Goal: Information Seeking & Learning: Learn about a topic

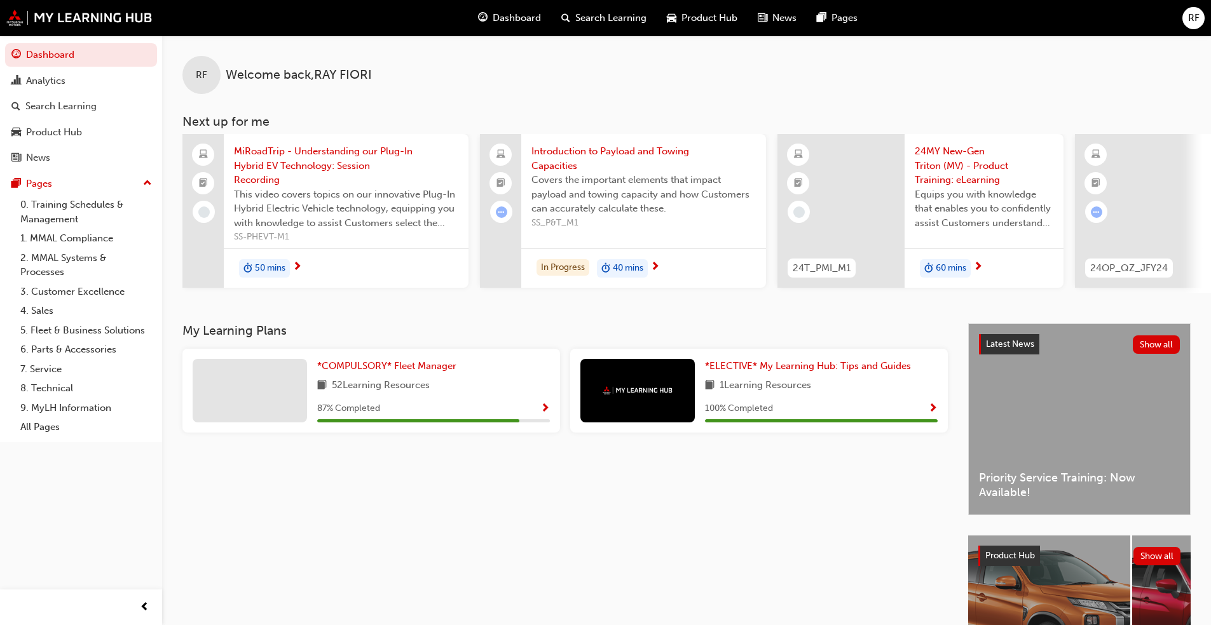
click at [949, 163] on span "24MY New-Gen Triton (MV) - Product Training: eLearning" at bounding box center [984, 165] width 139 height 43
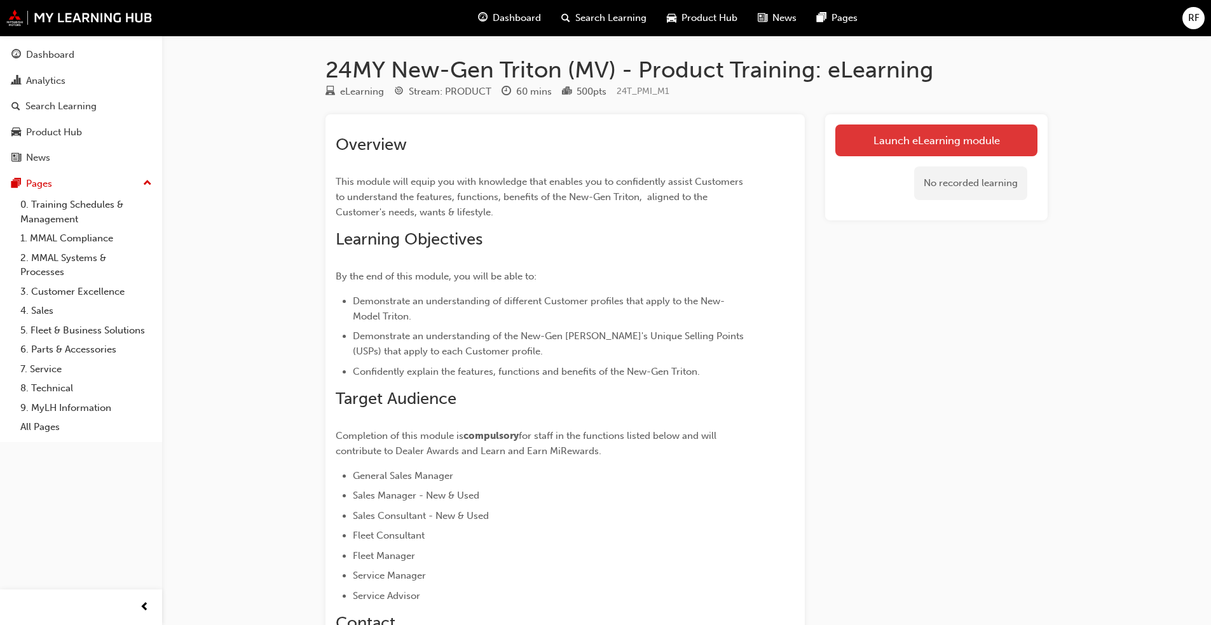
click at [913, 140] on link "Launch eLearning module" at bounding box center [936, 141] width 202 height 32
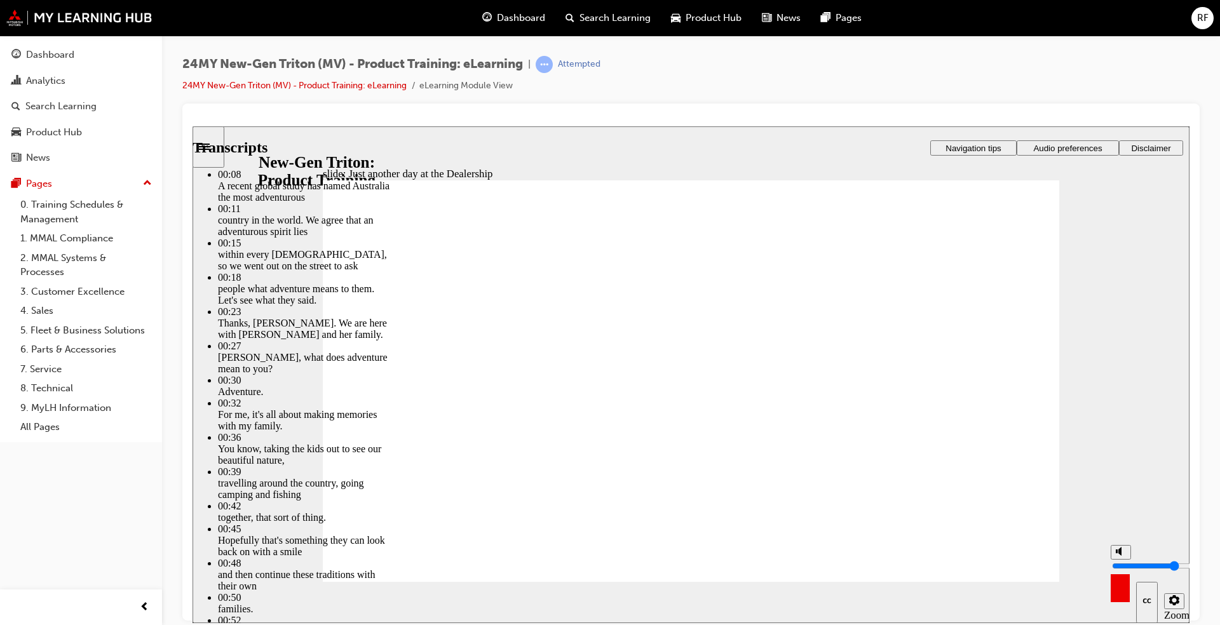
type input "15"
type input "7"
type input "15"
type input "7"
type input "15"
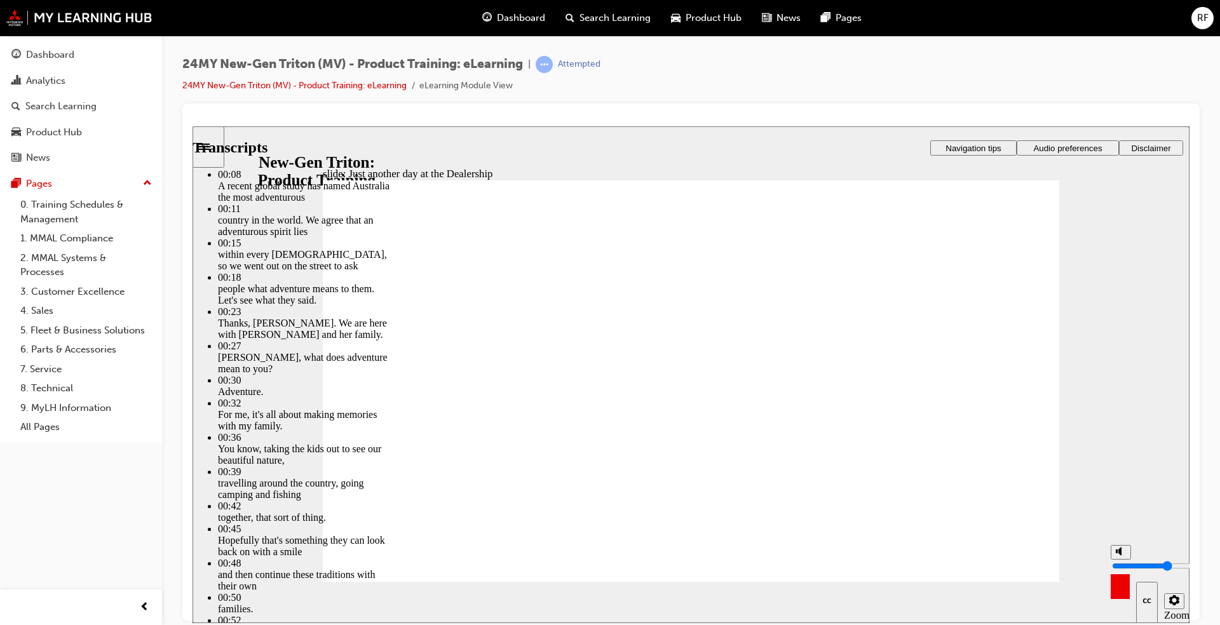
type input "6"
type input "15"
type input "6"
type input "15"
type input "5"
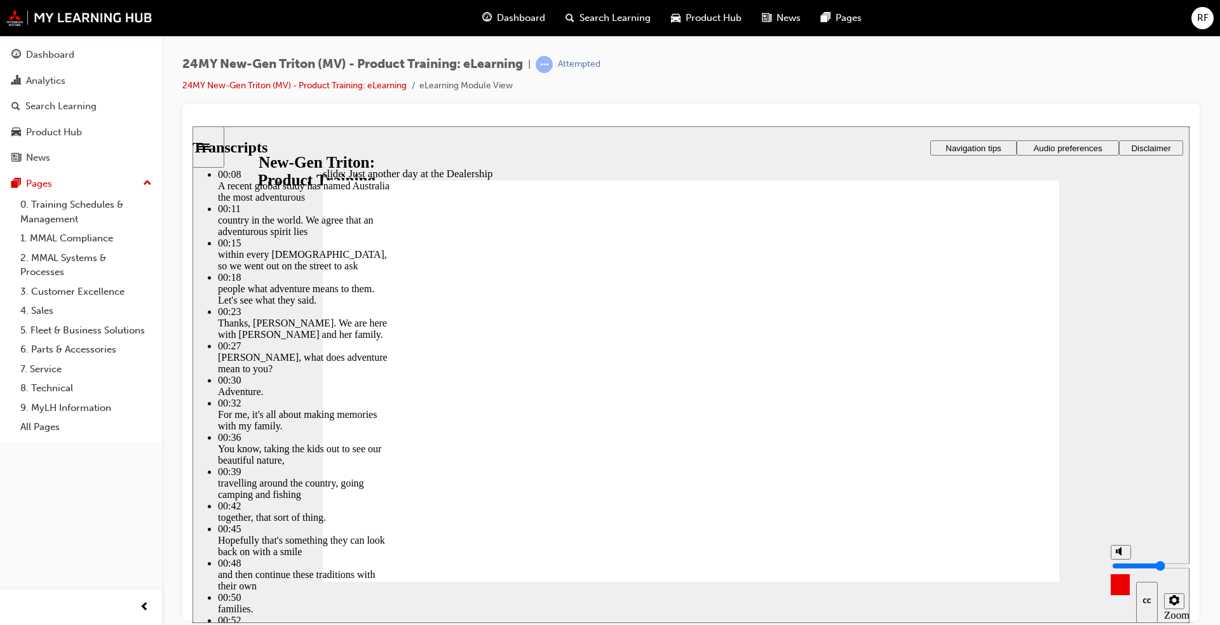
type input "15"
type input "5"
type input "4"
type input "15"
type input "4"
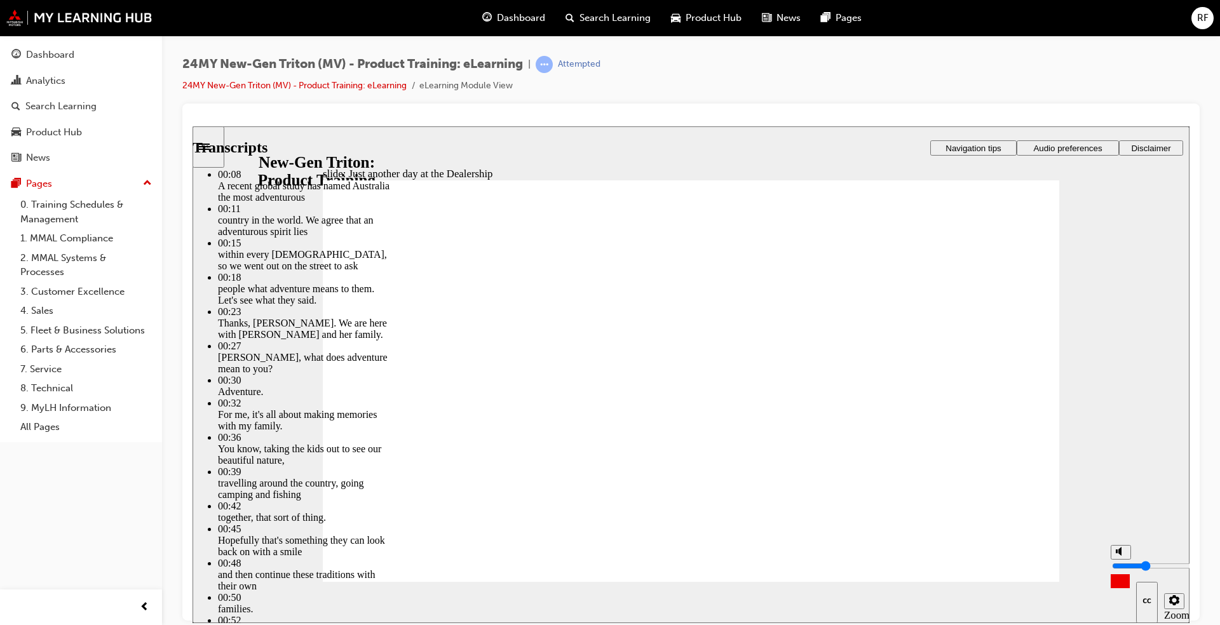
type input "16"
drag, startPoint x: 1120, startPoint y: 552, endPoint x: 1115, endPoint y: 561, distance: 10.2
type input "4"
click at [1119, 566] on input "volume" at bounding box center [1153, 566] width 82 height 10
type input "260"
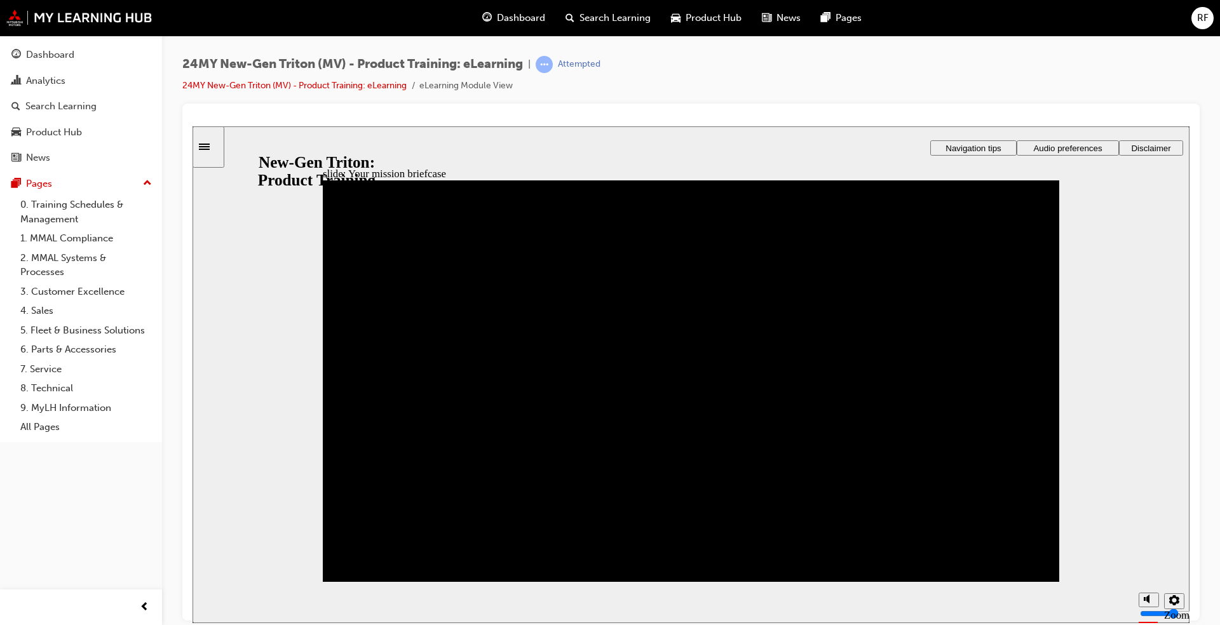
drag, startPoint x: 1028, startPoint y: 196, endPoint x: 1039, endPoint y: 185, distance: 15.3
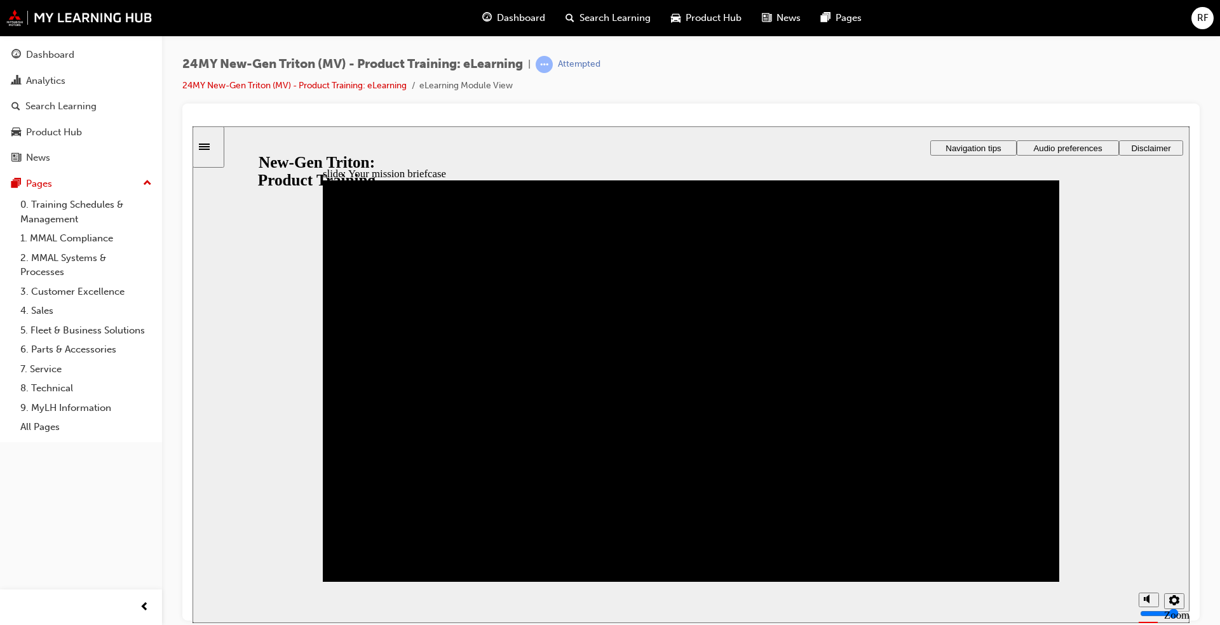
drag, startPoint x: 692, startPoint y: 536, endPoint x: 855, endPoint y: 329, distance: 263.8
drag, startPoint x: 628, startPoint y: 541, endPoint x: 719, endPoint y: 331, distance: 228.8
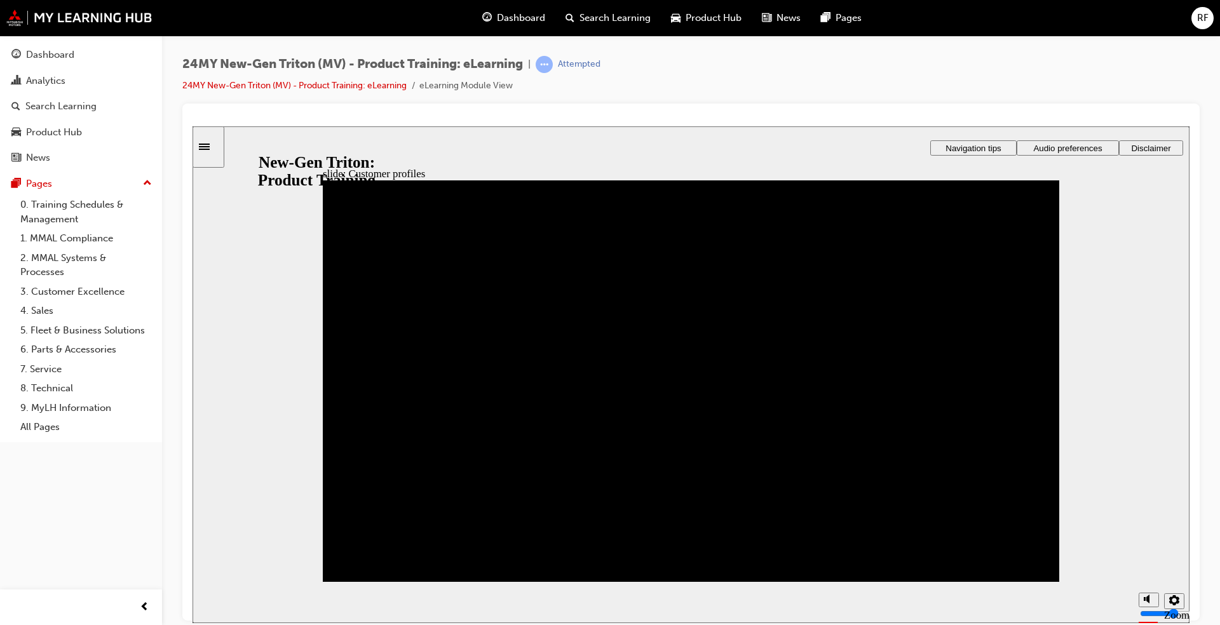
drag, startPoint x: 363, startPoint y: 533, endPoint x: 721, endPoint y: 393, distance: 384.8
drag, startPoint x: 628, startPoint y: 470, endPoint x: 366, endPoint y: 324, distance: 299.9
drag, startPoint x: 364, startPoint y: 472, endPoint x: 379, endPoint y: 391, distance: 82.1
